Goal: Information Seeking & Learning: Compare options

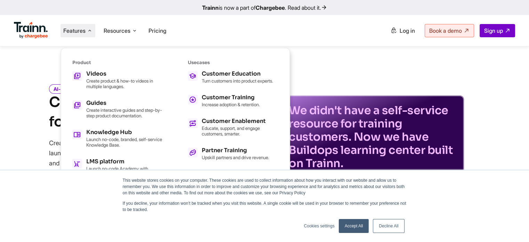
click at [346, 221] on link "Accept All" at bounding box center [353, 226] width 30 height 14
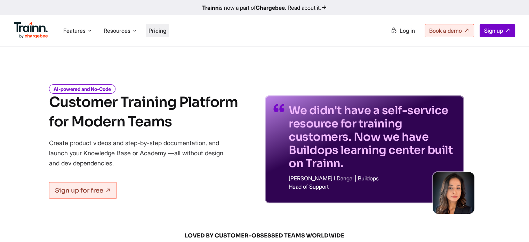
click at [163, 32] on span "Pricing" at bounding box center [157, 30] width 18 height 7
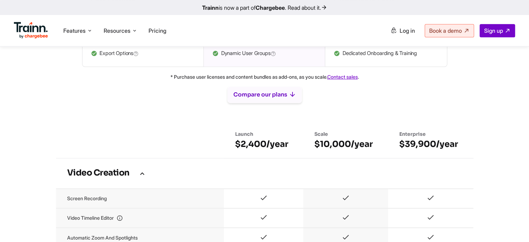
click at [259, 100] on button "Compare our plans" at bounding box center [264, 94] width 74 height 17
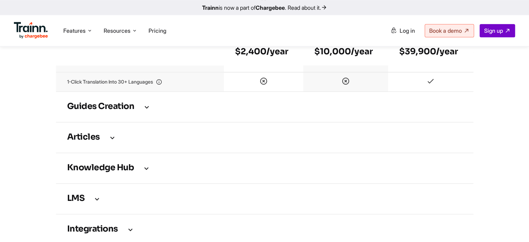
scroll to position [1007, 0]
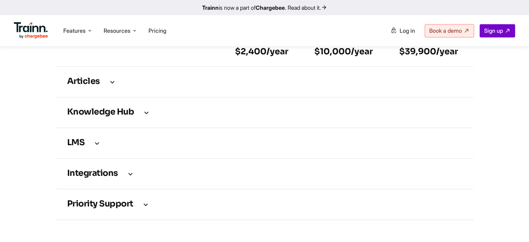
click at [127, 177] on icon at bounding box center [130, 174] width 8 height 8
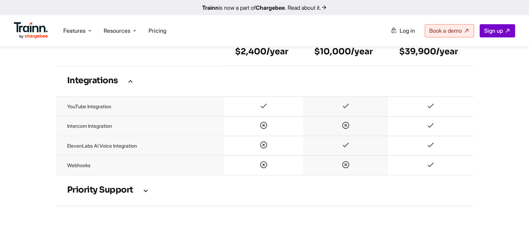
scroll to position [1099, 0]
click at [146, 195] on icon at bounding box center [145, 191] width 8 height 8
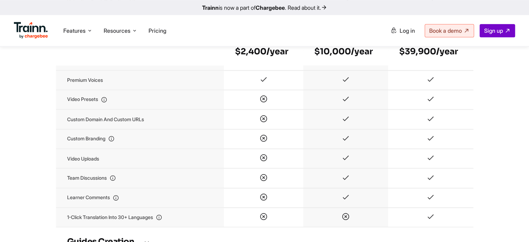
scroll to position [816, 0]
click at [85, 30] on span "Features" at bounding box center [74, 31] width 22 height 8
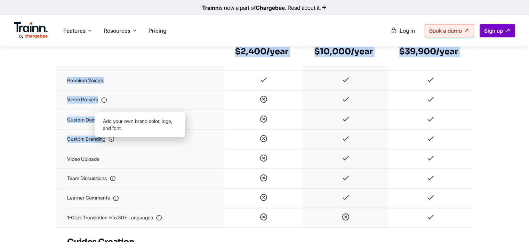
drag, startPoint x: 54, startPoint y: 143, endPoint x: 104, endPoint y: 147, distance: 50.2
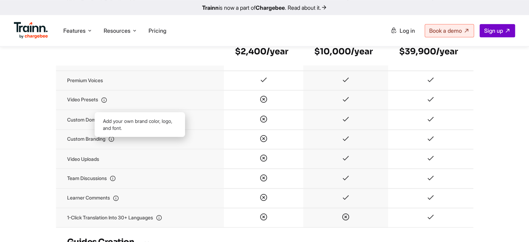
click at [106, 148] on td "Custom branding" at bounding box center [140, 138] width 168 height 19
drag, startPoint x: 106, startPoint y: 148, endPoint x: 62, endPoint y: 148, distance: 44.5
click at [62, 148] on td "Custom branding" at bounding box center [140, 138] width 168 height 19
copy td "Custom branding"
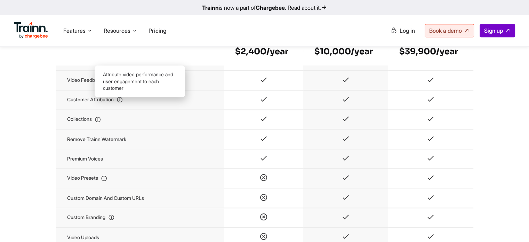
scroll to position [740, 0]
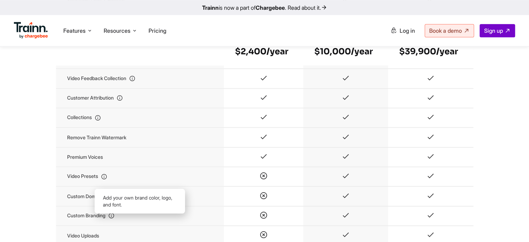
drag, startPoint x: 64, startPoint y: 221, endPoint x: 117, endPoint y: 223, distance: 52.8
click at [117, 223] on td "Custom branding" at bounding box center [140, 215] width 168 height 19
copy td "Custom branding"
drag, startPoint x: 230, startPoint y: 51, endPoint x: 240, endPoint y: 57, distance: 12.6
click at [240, 57] on th "Launch $2,400/year" at bounding box center [263, 48] width 79 height 34
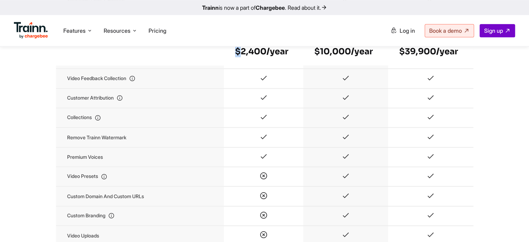
copy h6 "$"
click at [240, 57] on th "Launch $2,400/year" at bounding box center [263, 48] width 79 height 34
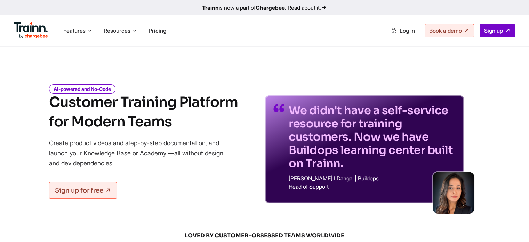
click at [405, 29] on span "Log in" at bounding box center [406, 30] width 15 height 7
